Goal: Information Seeking & Learning: Learn about a topic

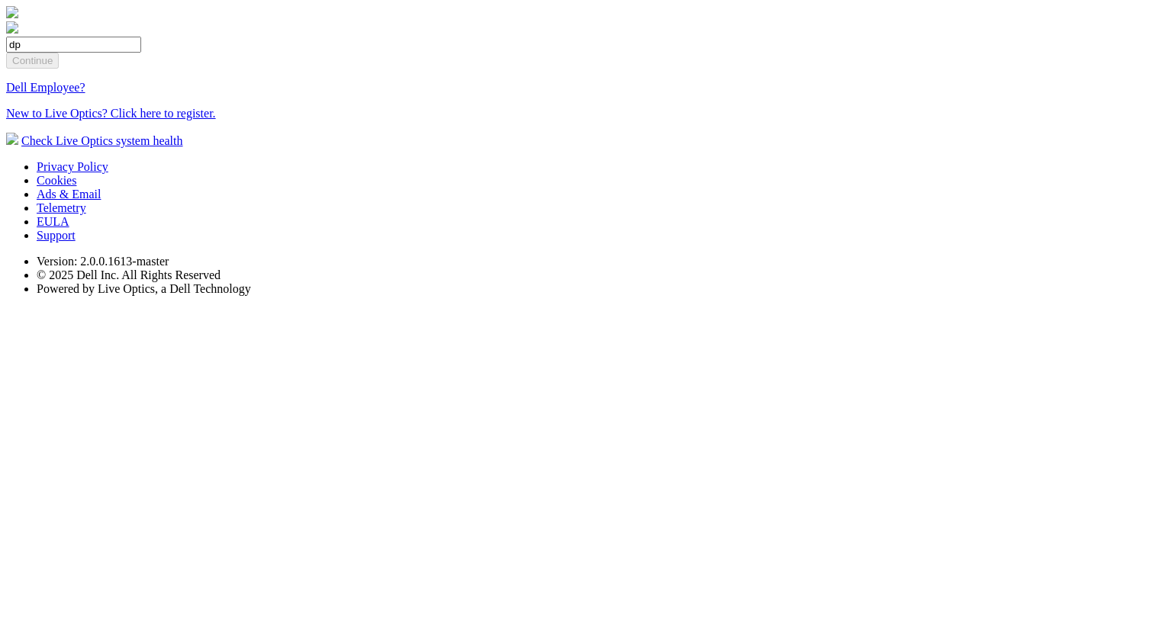
type input "[EMAIL_ADDRESS][DOMAIN_NAME]"
click at [59, 69] on input "Continue" at bounding box center [32, 61] width 53 height 16
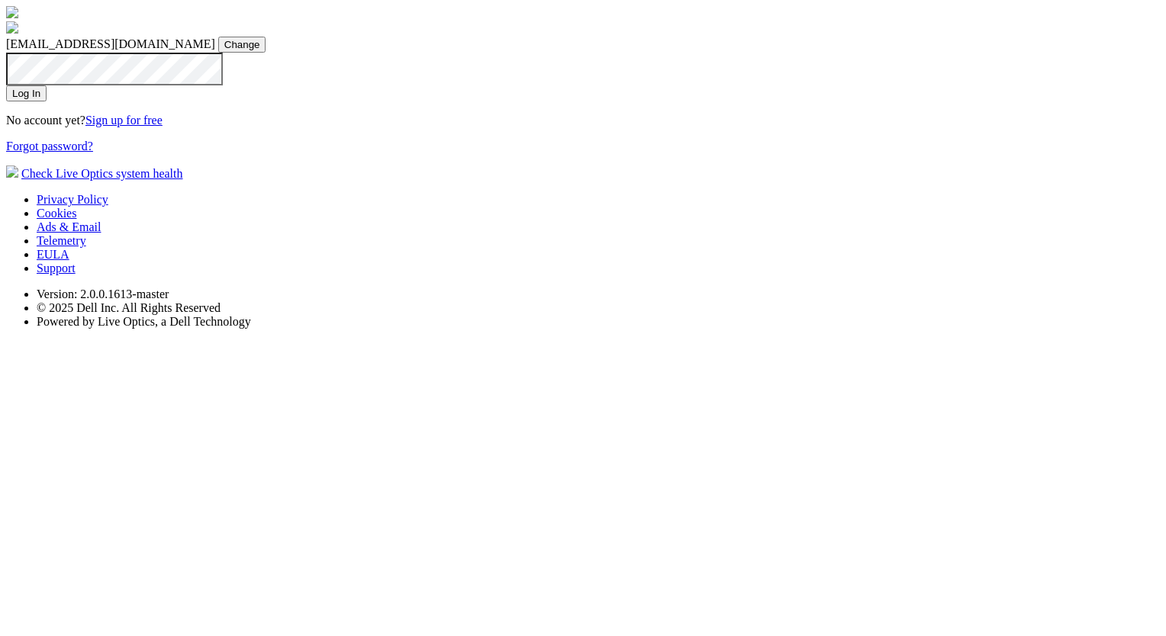
click at [47, 101] on input "Log In" at bounding box center [26, 93] width 40 height 16
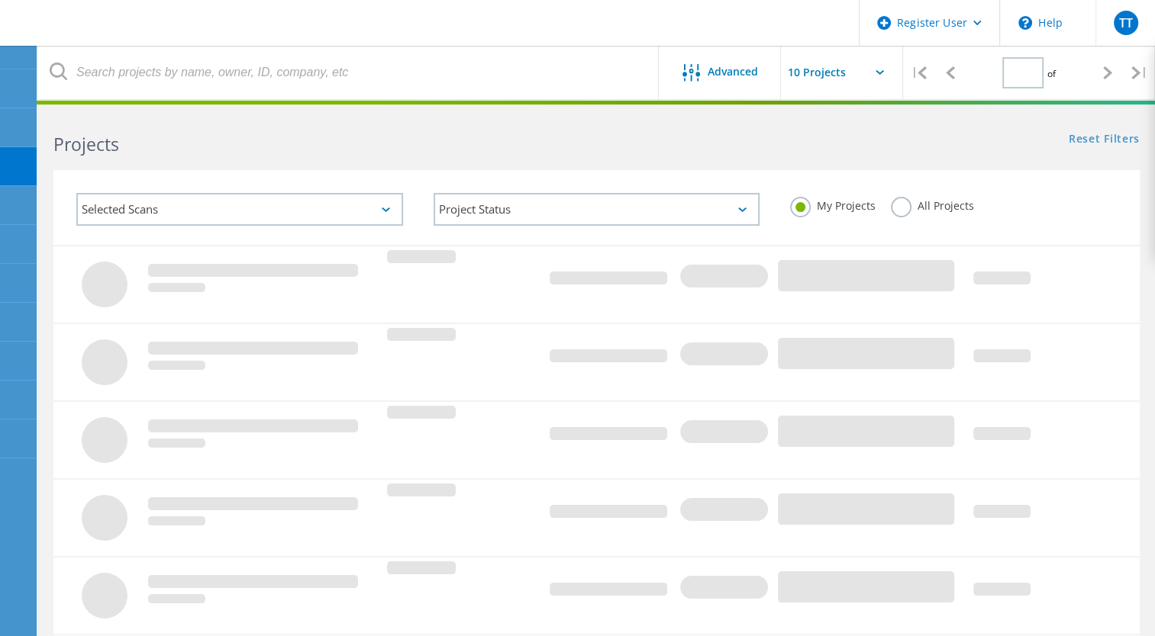
type input "1"
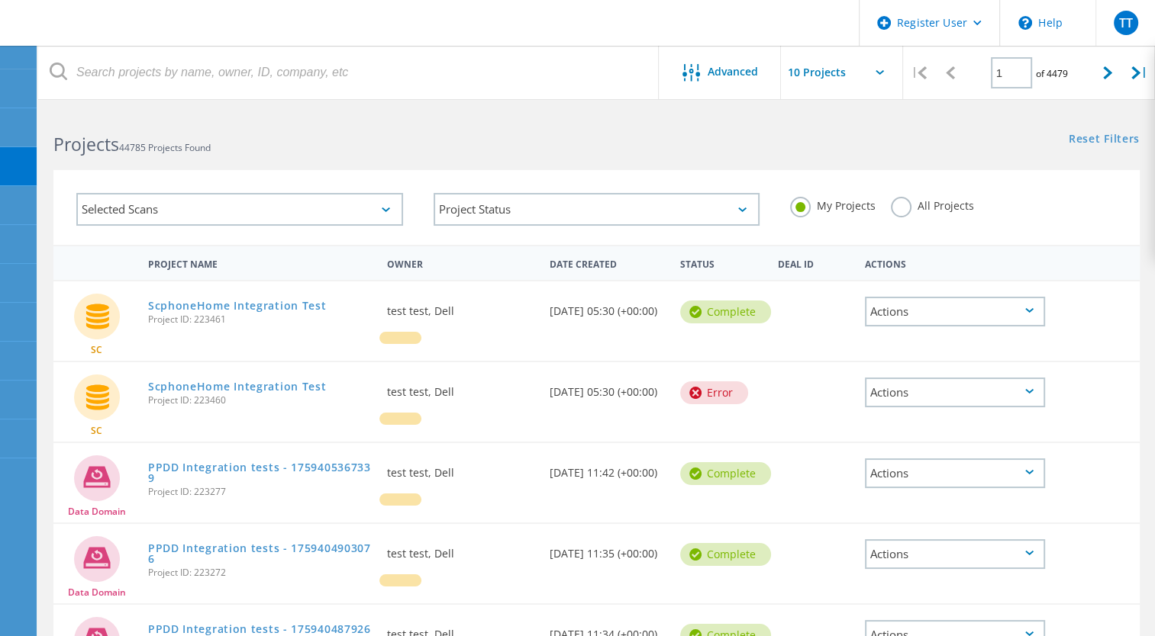
click at [904, 209] on label "All Projects" at bounding box center [932, 204] width 83 height 14
click at [0, 0] on input "All Projects" at bounding box center [0, 0] width 0 height 0
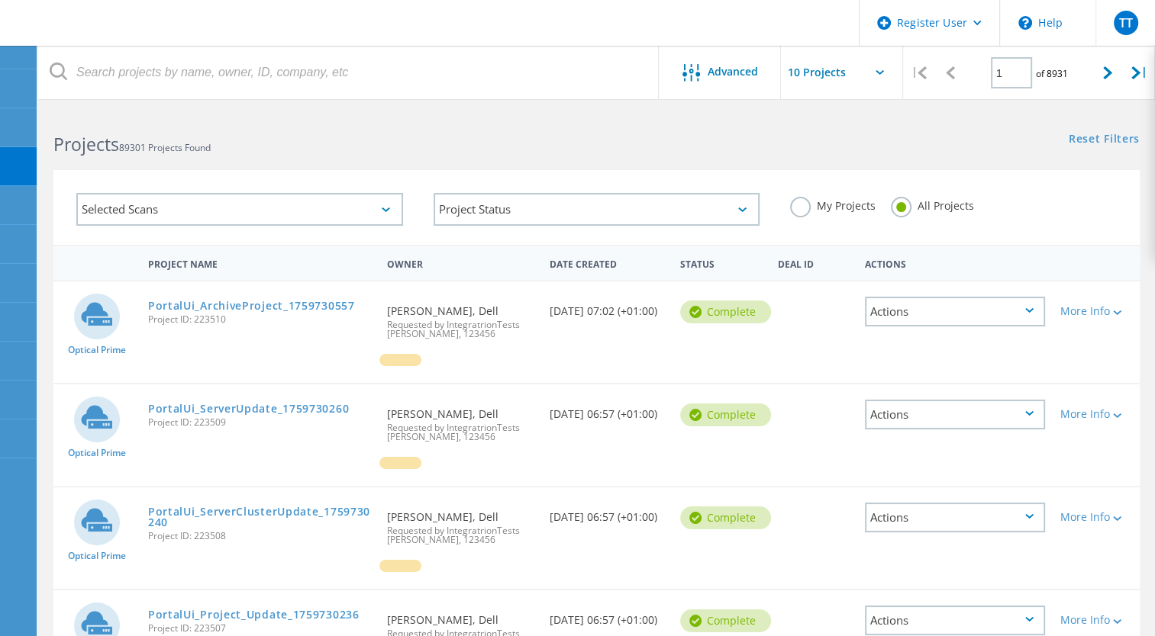
click at [290, 201] on div "Selected Scans" at bounding box center [239, 209] width 327 height 33
click at [274, 309] on link "PortalUi_ArchiveProject_1759730557" at bounding box center [251, 306] width 207 height 11
click at [277, 617] on link "PortalUi_Project_Update_1759730236" at bounding box center [253, 615] width 211 height 11
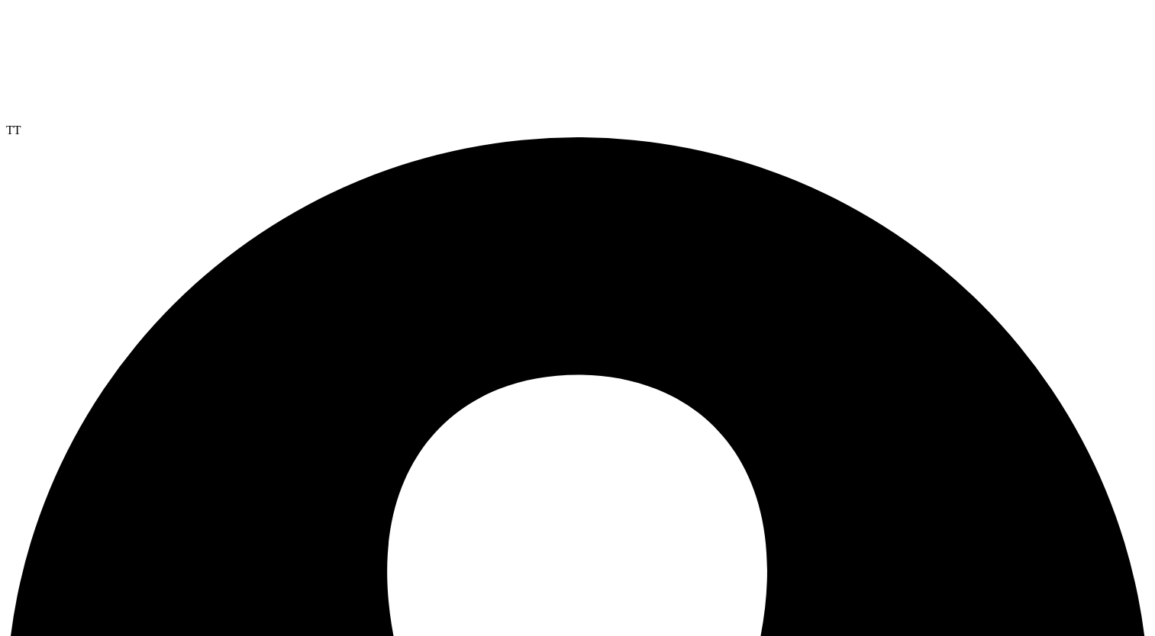
click at [1114, 124] on div "TT" at bounding box center [577, 131] width 1142 height 14
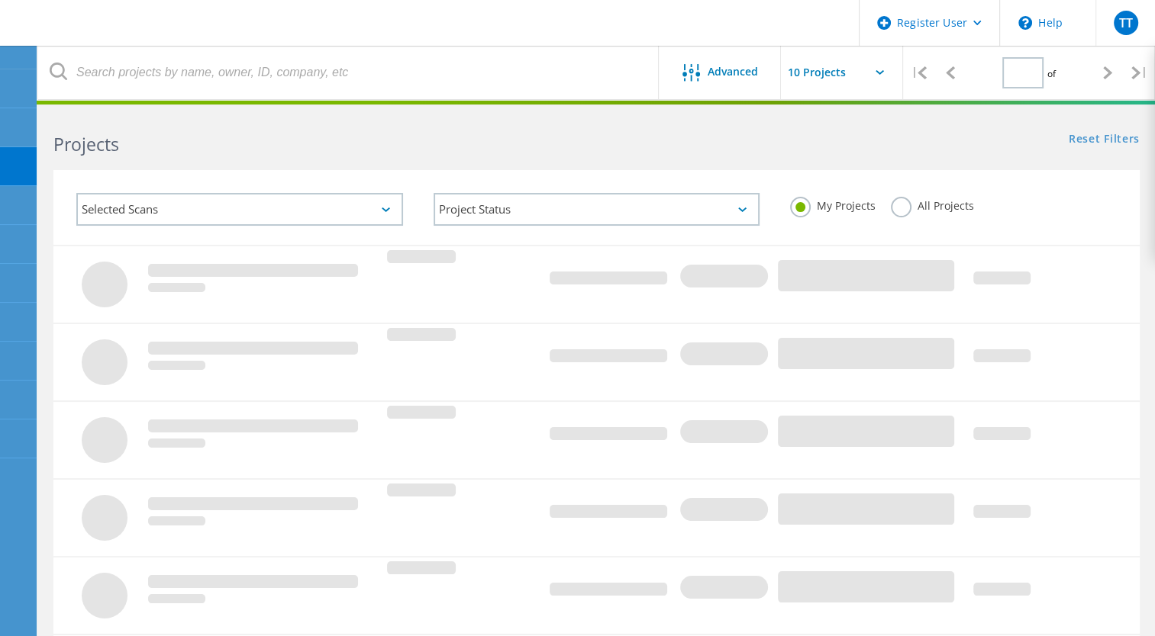
type input "1"
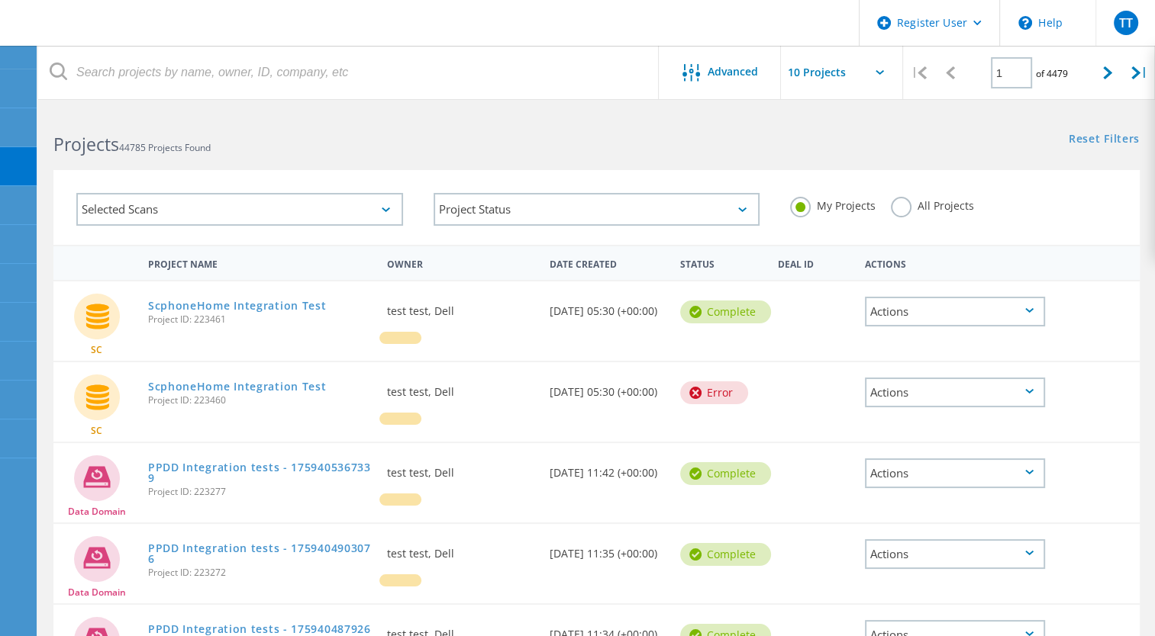
click at [904, 203] on label "All Projects" at bounding box center [932, 204] width 83 height 14
click at [0, 0] on input "All Projects" at bounding box center [0, 0] width 0 height 0
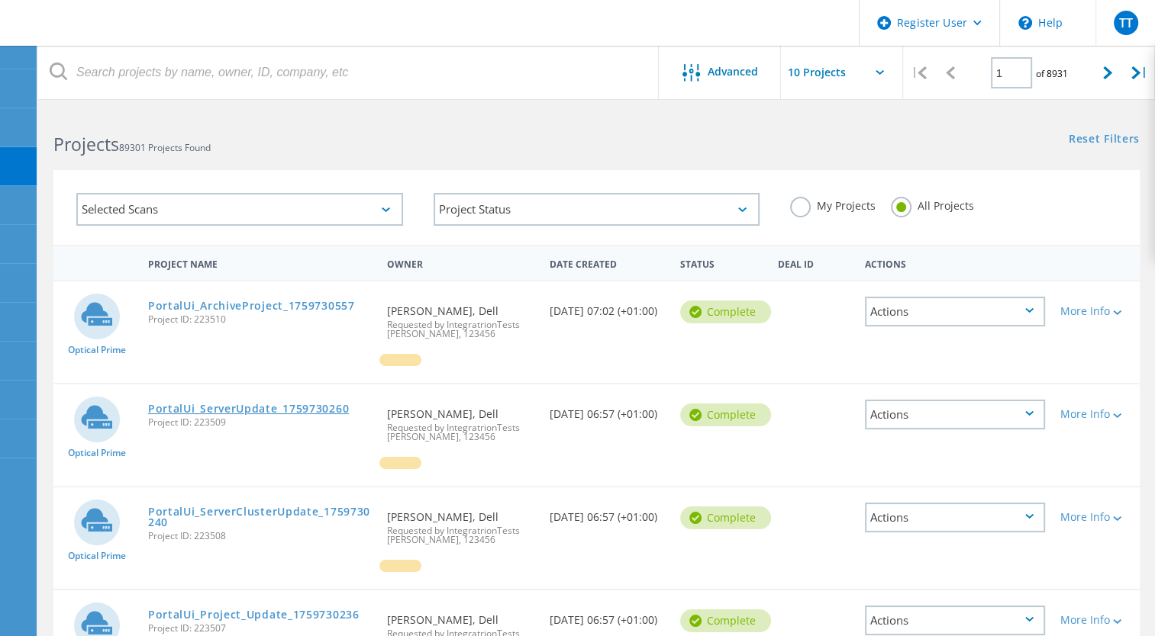
click at [258, 411] on link "PortalUi_ServerUpdate_1759730260" at bounding box center [248, 409] width 201 height 11
